Goal: Information Seeking & Learning: Check status

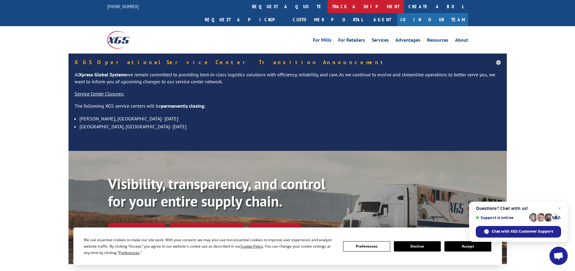
click at [327, 6] on link "track a shipment" at bounding box center [365, 6] width 76 height 13
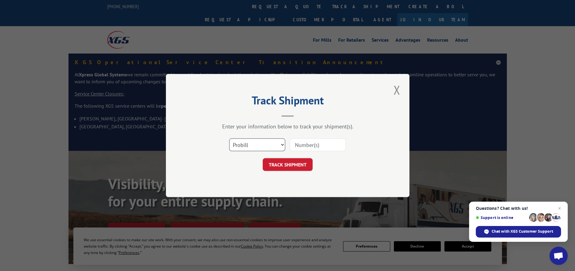
click at [283, 147] on select "Select category... Probill BOL PO" at bounding box center [257, 144] width 56 height 13
select select "po"
click at [229, 138] on select "Select category... Probill BOL PO" at bounding box center [257, 144] width 56 height 13
click at [306, 146] on input at bounding box center [318, 144] width 56 height 13
paste input "12528425"
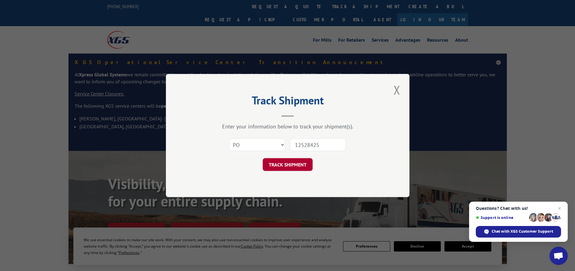
type input "12528425"
click at [283, 165] on button "TRACK SHIPMENT" at bounding box center [288, 164] width 50 height 13
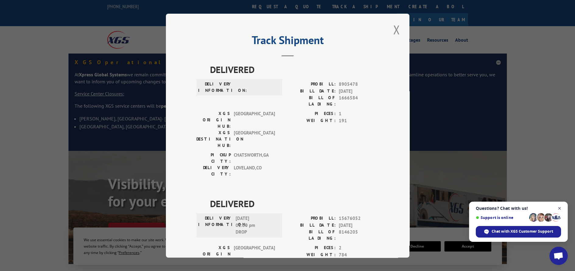
click at [556, 207] on span "Open chat" at bounding box center [559, 209] width 8 height 8
